Goal: Task Accomplishment & Management: Use online tool/utility

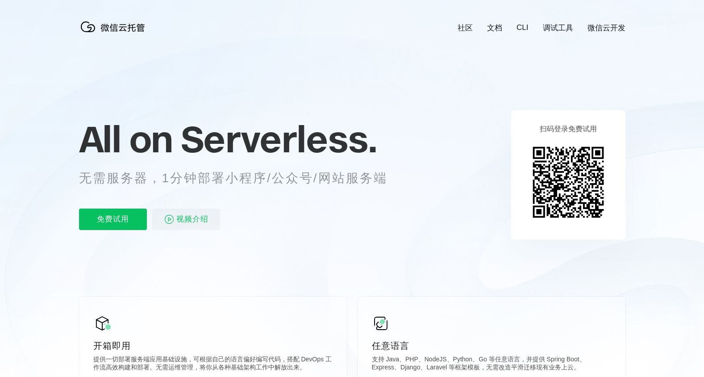
scroll to position [0, 1588]
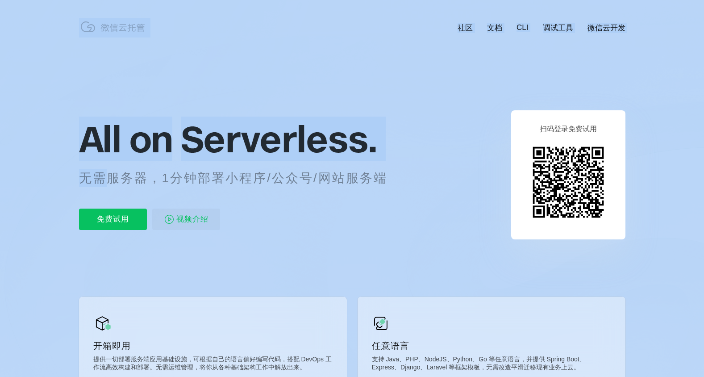
drag, startPoint x: 0, startPoint y: 0, endPoint x: 412, endPoint y: 174, distance: 446.9
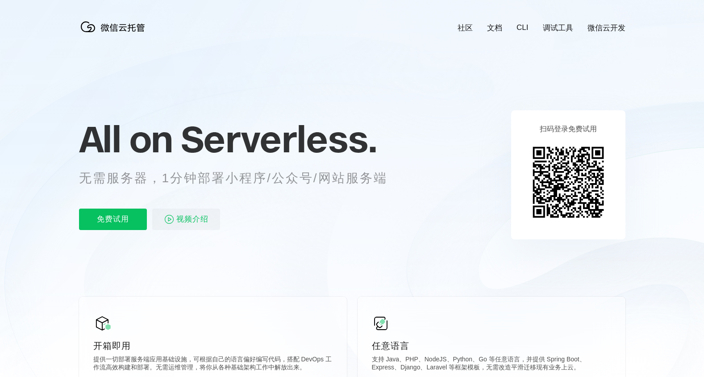
drag, startPoint x: 412, startPoint y: 174, endPoint x: 405, endPoint y: 185, distance: 13.3
click at [405, 185] on div "All on Serverless. 无需服务器，1分钟部署小程序/公众号/网站服务端 免费试用 视频介绍" at bounding box center [244, 175] width 331 height 130
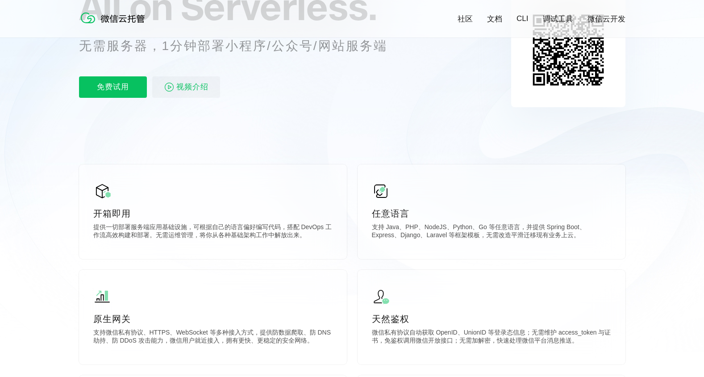
scroll to position [0, 0]
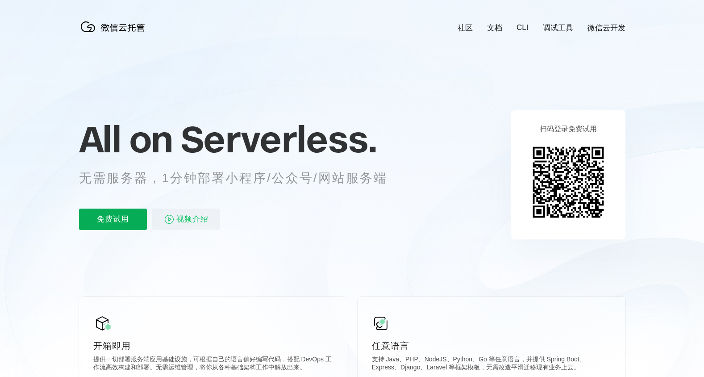
click at [128, 213] on p "免费试用" at bounding box center [113, 219] width 68 height 21
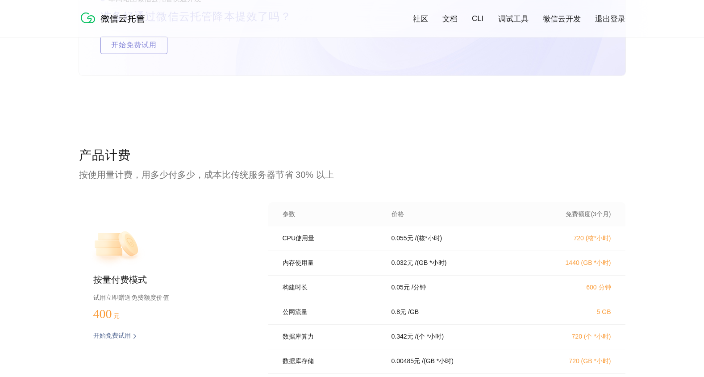
scroll to position [1665, 0]
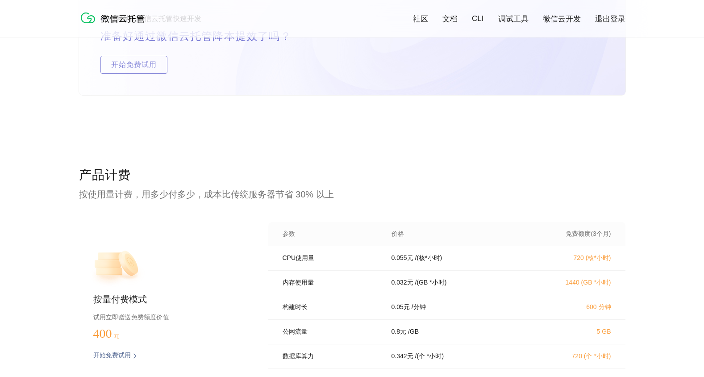
click at [151, 197] on p "按使用量计费，用多少付多少，成本比传统服务器节省 30% 以上" at bounding box center [352, 194] width 547 height 13
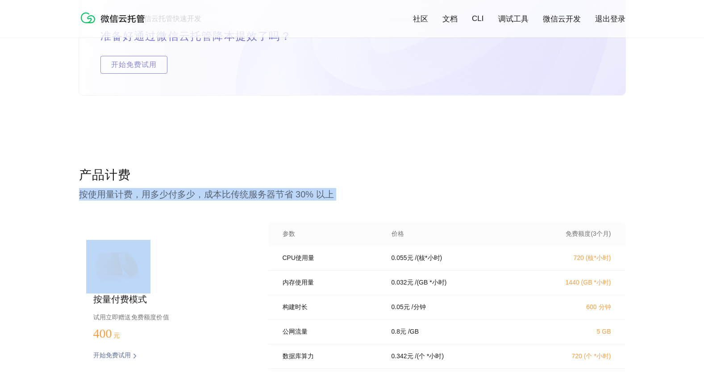
click at [151, 197] on p "按使用量计费，用多少付多少，成本比传统服务器节省 30% 以上" at bounding box center [352, 194] width 547 height 13
drag, startPoint x: 151, startPoint y: 197, endPoint x: 238, endPoint y: 197, distance: 87.5
click at [238, 197] on p "按使用量计费，用多少付多少，成本比传统服务器节省 30% 以上" at bounding box center [352, 194] width 547 height 13
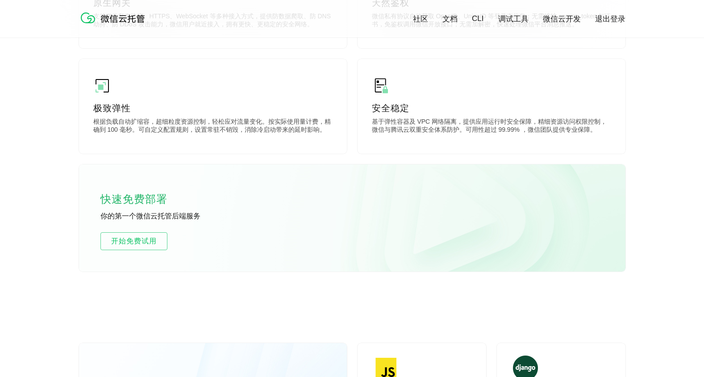
scroll to position [625, 0]
